Goal: Navigation & Orientation: Find specific page/section

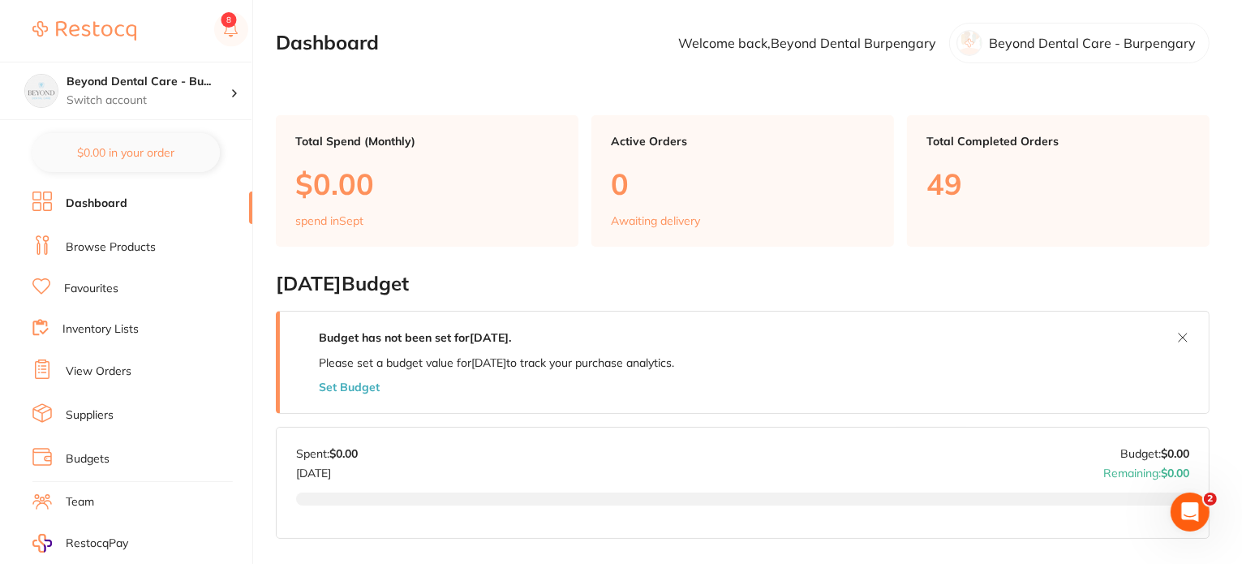
click at [102, 334] on li "Inventory Lists" at bounding box center [142, 330] width 220 height 22
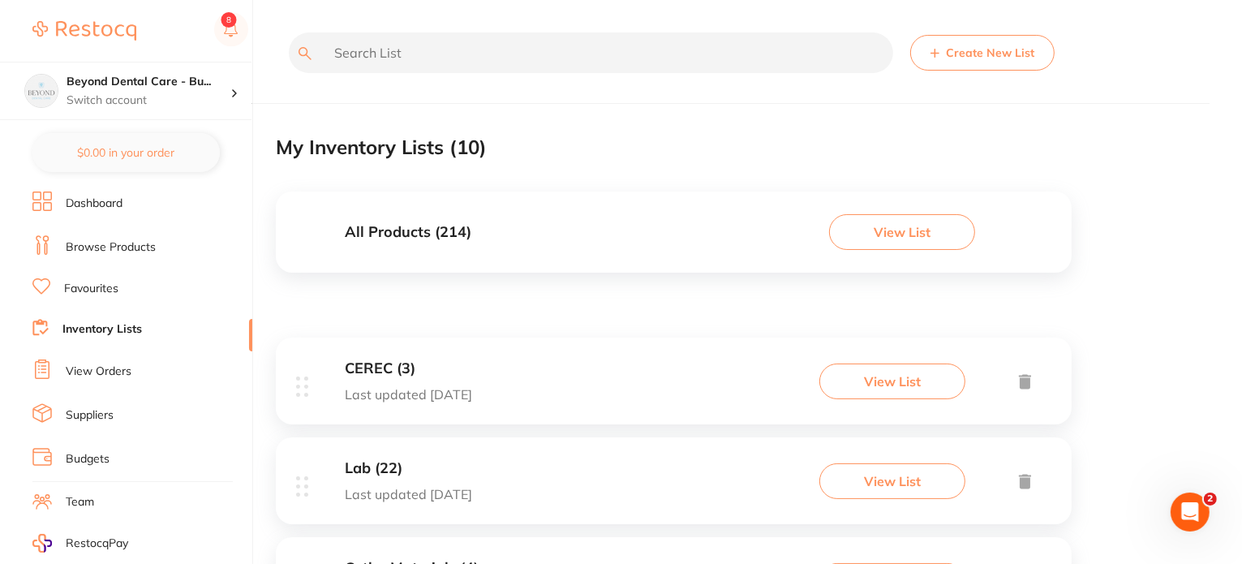
click at [873, 240] on button "View List" at bounding box center [902, 232] width 146 height 36
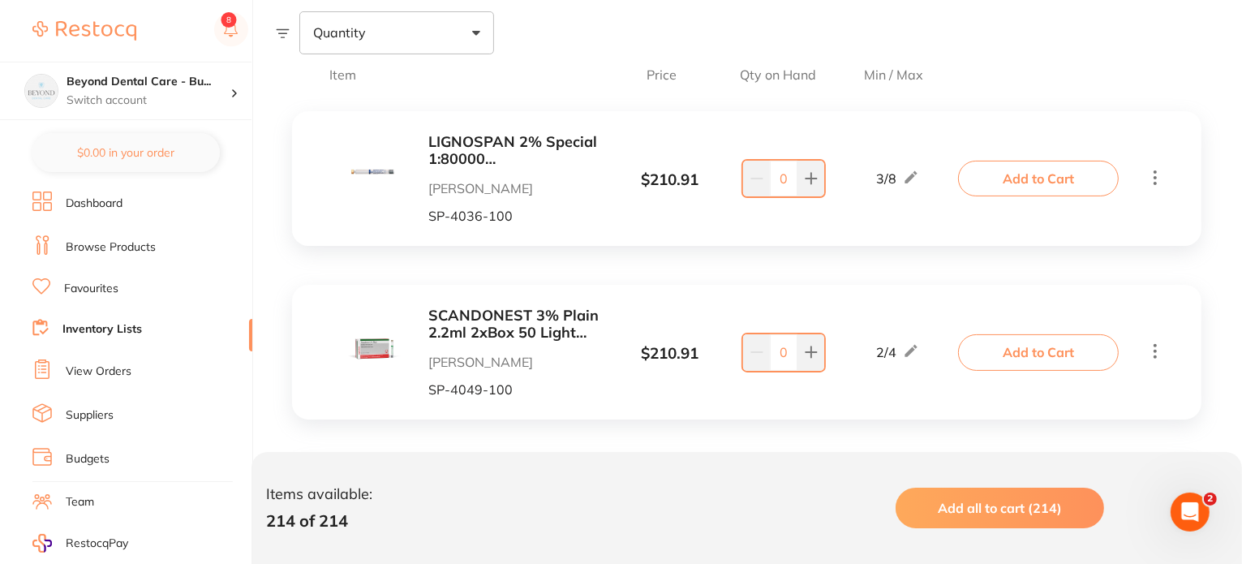
click at [1054, 57] on div "Item Price Qty on Hand Min / Max" at bounding box center [747, 74] width 942 height 41
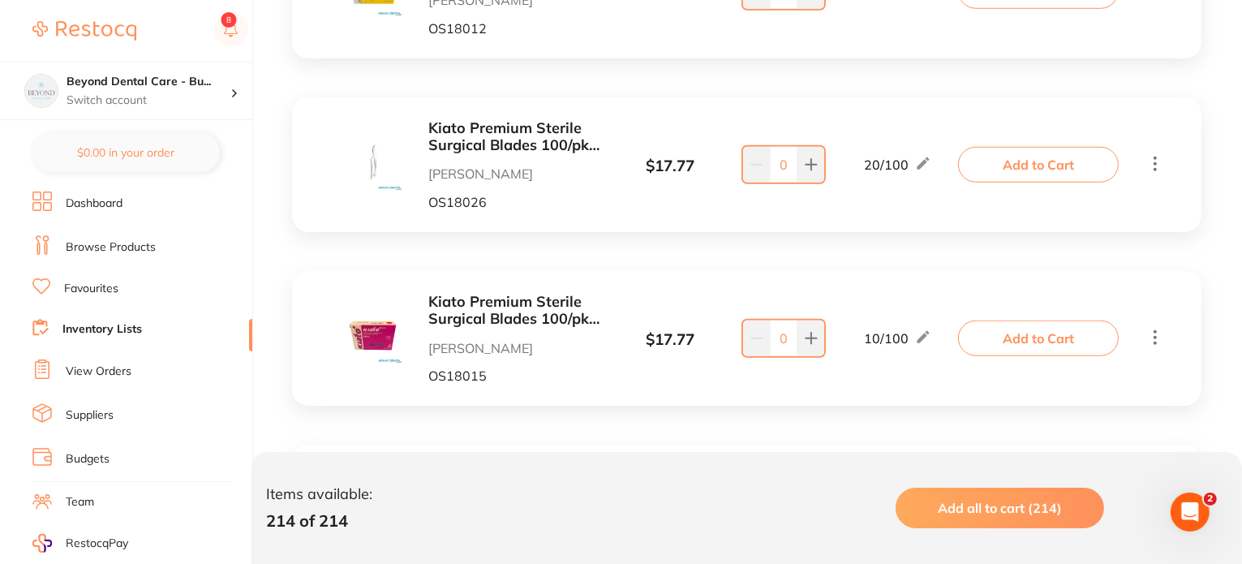
scroll to position [13952, 0]
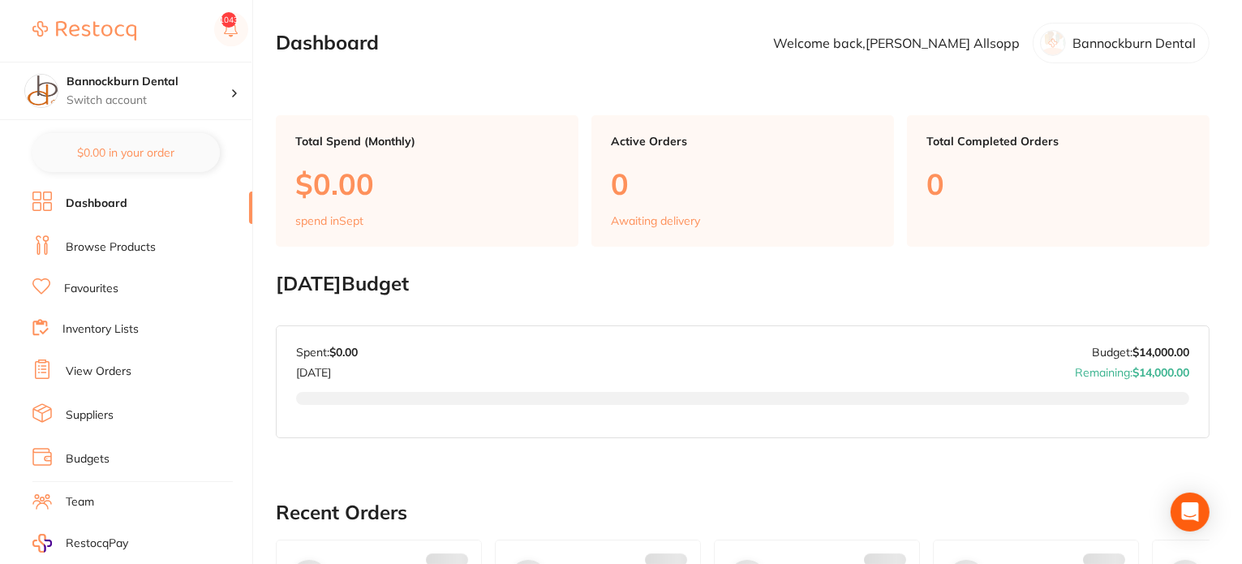
click at [96, 321] on link "Inventory Lists" at bounding box center [100, 329] width 76 height 16
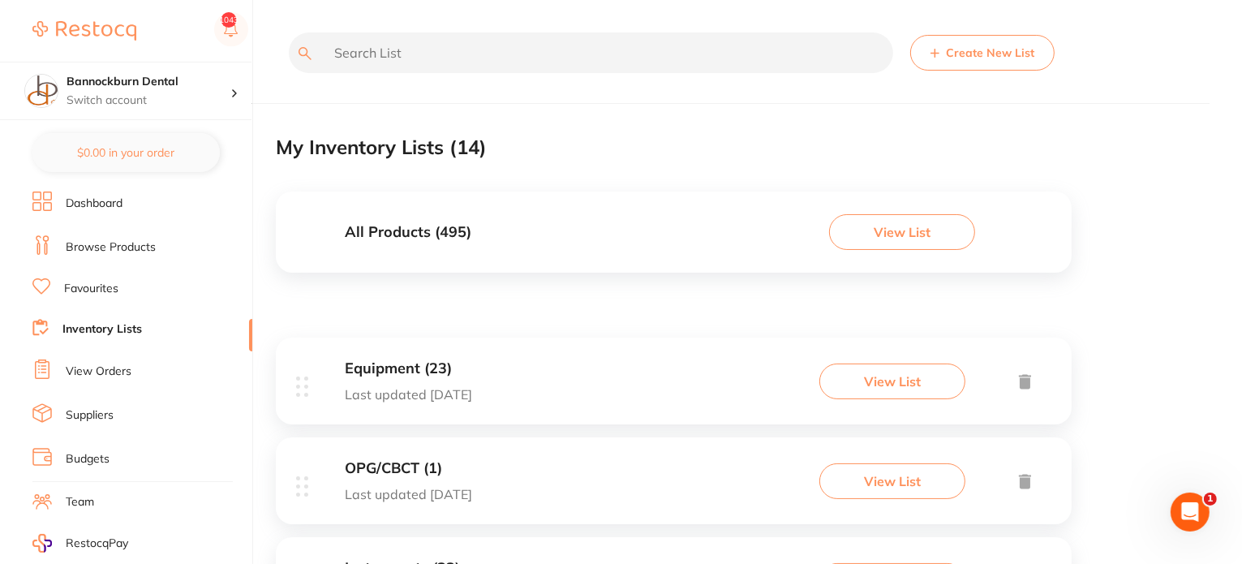
click at [871, 226] on button "View List" at bounding box center [902, 232] width 146 height 36
